Goal: Task Accomplishment & Management: Complete application form

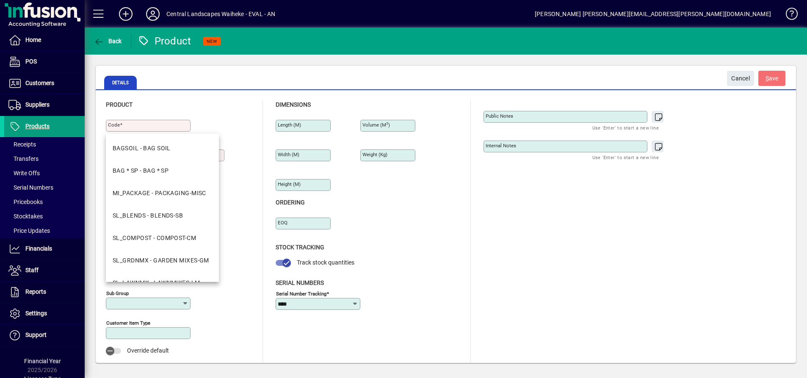
scroll to position [7, 0]
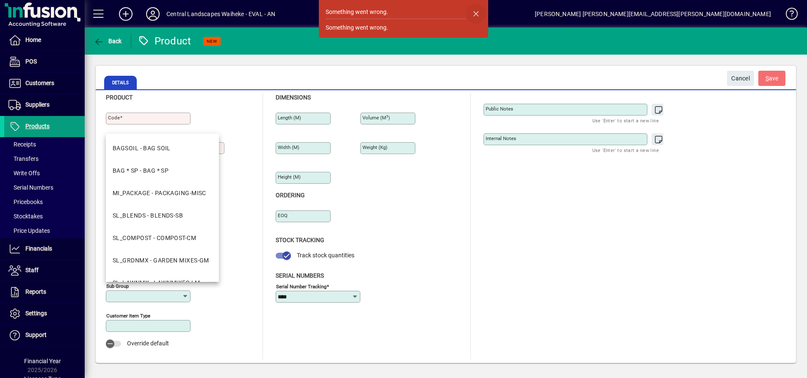
click at [476, 12] on span "button" at bounding box center [476, 13] width 20 height 20
